Goal: Transaction & Acquisition: Obtain resource

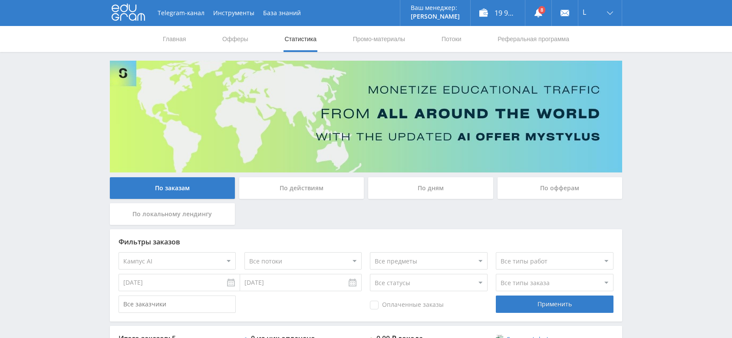
select select "340"
click at [595, 13] on div "L" at bounding box center [599, 13] width 43 height 26
click at [601, 68] on link "Выход" at bounding box center [599, 66] width 43 height 16
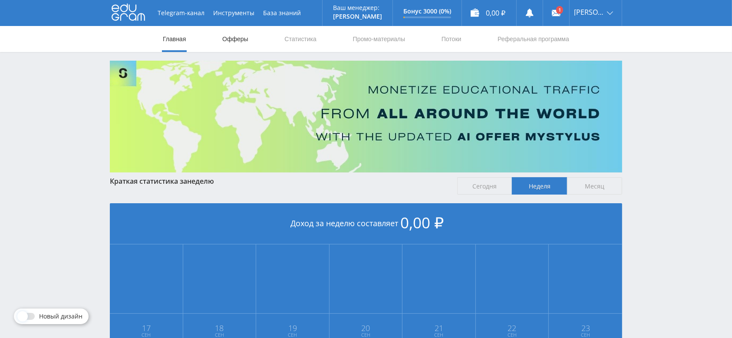
click at [240, 35] on link "Офферы" at bounding box center [235, 39] width 28 height 26
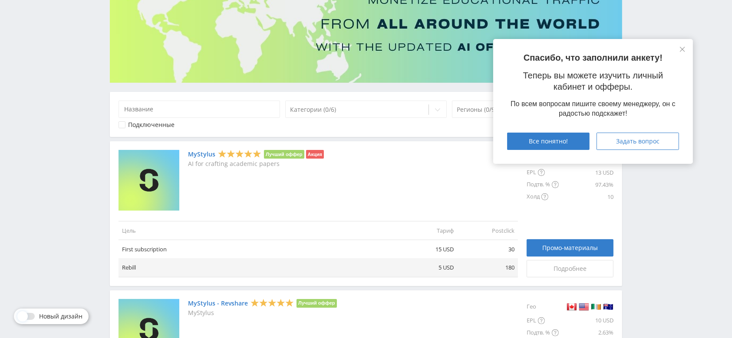
scroll to position [115, 0]
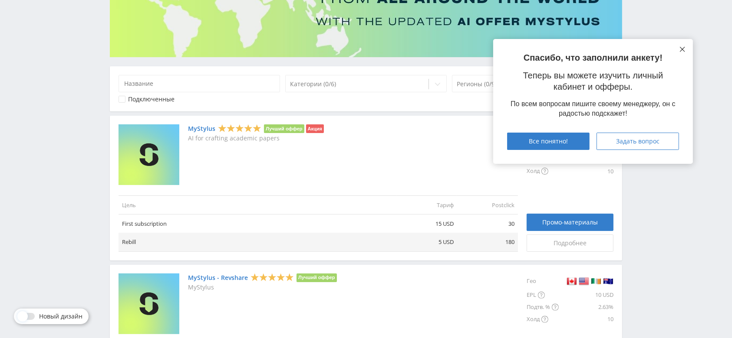
click at [680, 48] on icon at bounding box center [681, 49] width 5 height 5
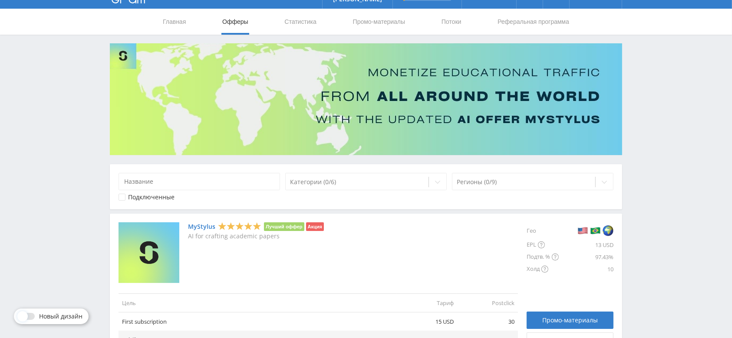
scroll to position [0, 0]
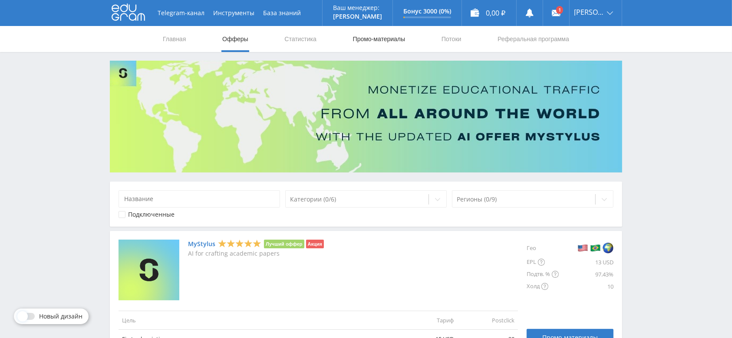
click at [375, 49] on link "Промо-материалы" at bounding box center [379, 39] width 54 height 26
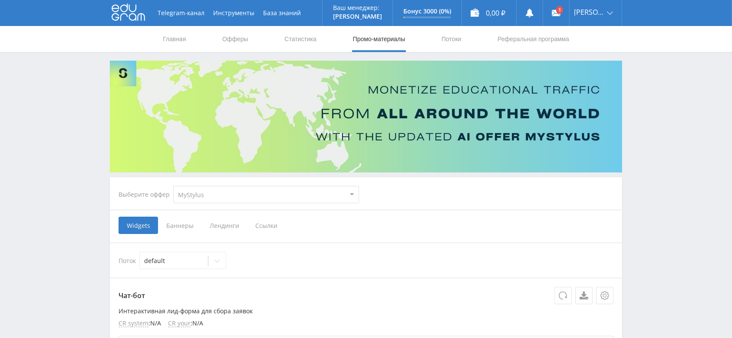
click at [237, 200] on select "MyStylus MyStylus - Revshare Кампус AI Studybay Автор24 Studybay Brazil Study A…" at bounding box center [266, 194] width 186 height 17
click at [430, 194] on div "Выберите оффер MyStylus MyStylus - Revshare Кампус AI Studybay Автор24 Studybay…" at bounding box center [366, 194] width 509 height 31
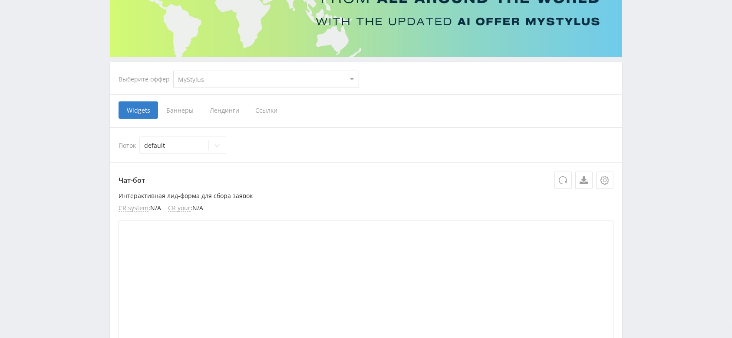
click at [260, 102] on span "Ссылки" at bounding box center [266, 110] width 39 height 17
click at [0, 0] on input "Ссылки" at bounding box center [0, 0] width 0 height 0
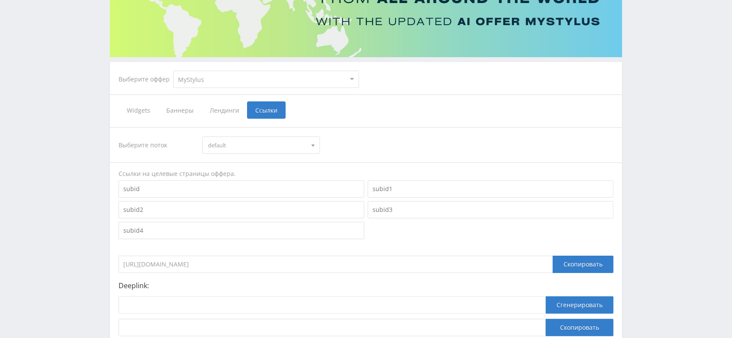
drag, startPoint x: 273, startPoint y: 259, endPoint x: 119, endPoint y: 256, distance: 154.1
click at [119, 256] on input "https://eduforms.org/?rid=4294659c1c7a7c4e" at bounding box center [335, 264] width 434 height 17
